Goal: Transaction & Acquisition: Purchase product/service

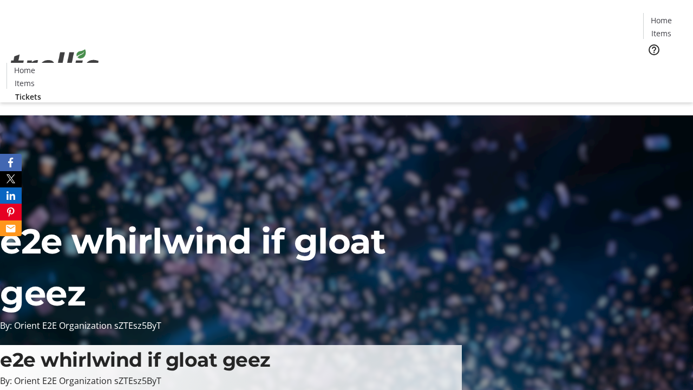
click at [652, 63] on span "Tickets" at bounding box center [665, 68] width 26 height 11
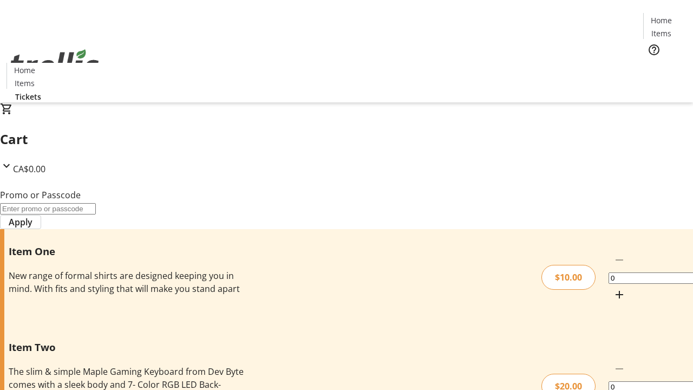
click at [613, 288] on mat-icon "Increment by one" at bounding box center [619, 294] width 13 height 13
type input "1"
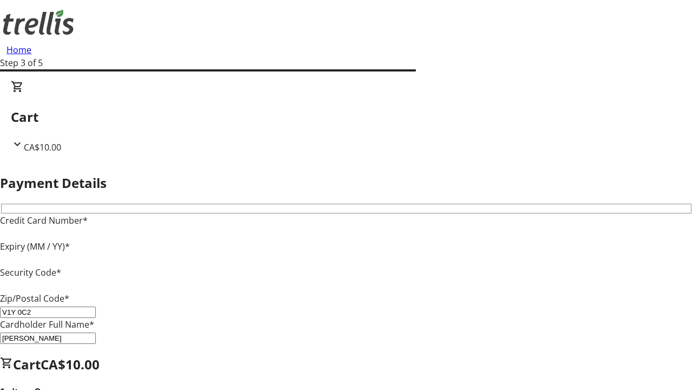
type input "V1Y 0C2"
